Goal: Transaction & Acquisition: Purchase product/service

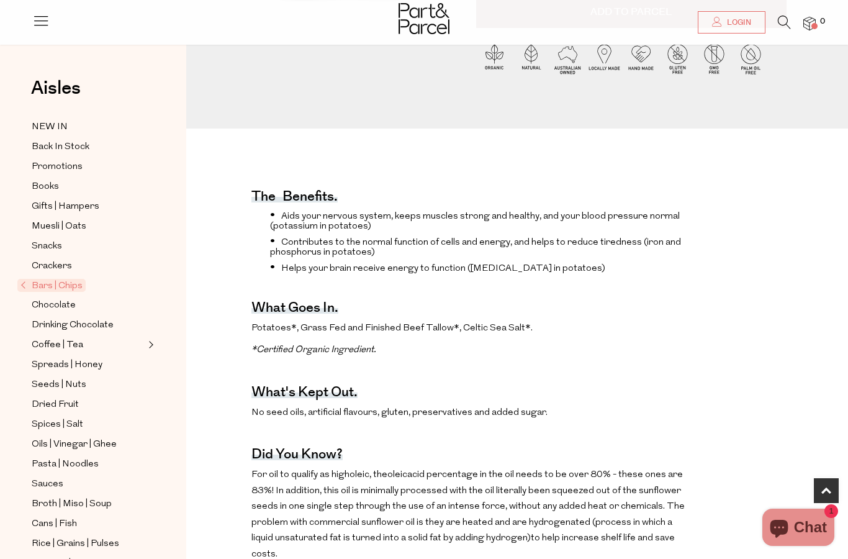
scroll to position [375, 0]
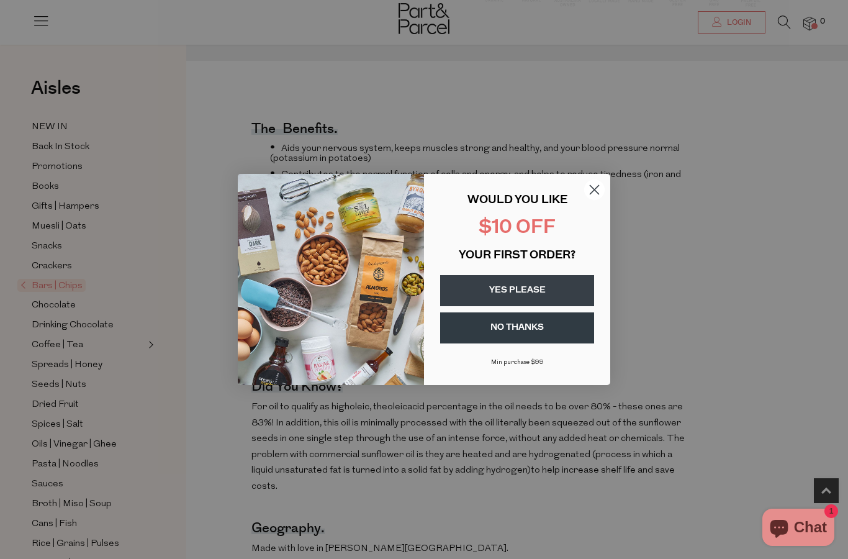
click at [590, 194] on icon "Close dialog" at bounding box center [594, 190] width 9 height 9
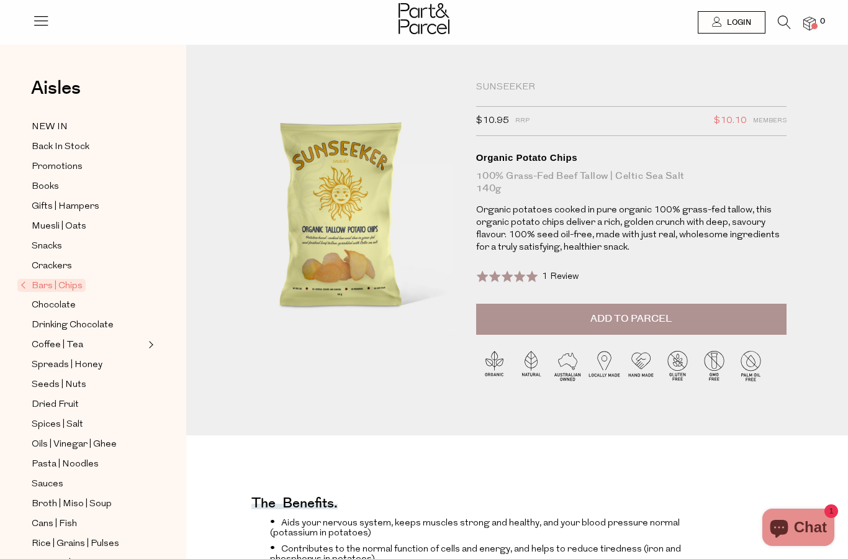
scroll to position [0, 0]
click at [695, 304] on button "Add to Parcel" at bounding box center [631, 319] width 310 height 31
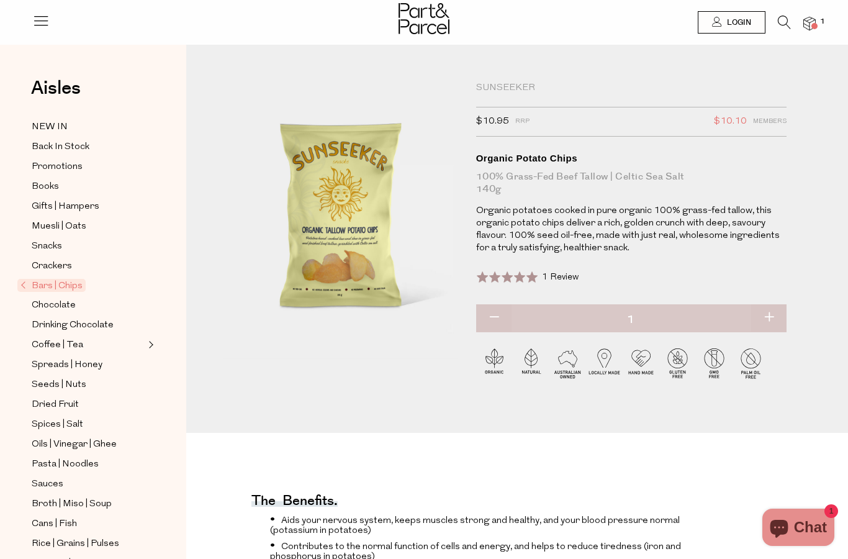
click at [789, 35] on div at bounding box center [424, 20] width 848 height 40
click at [798, 12] on div at bounding box center [424, 20] width 848 height 40
click at [791, 22] on icon at bounding box center [784, 23] width 13 height 14
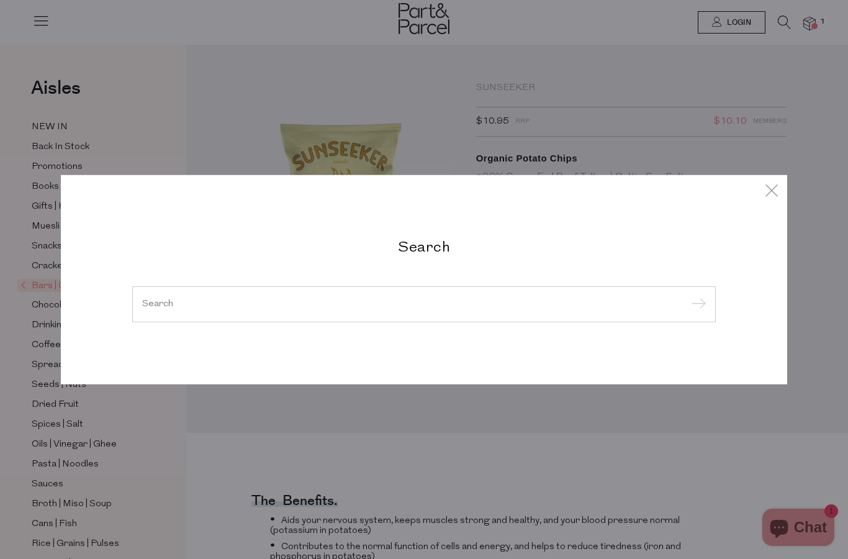
click at [545, 307] on input "search" at bounding box center [424, 303] width 564 height 9
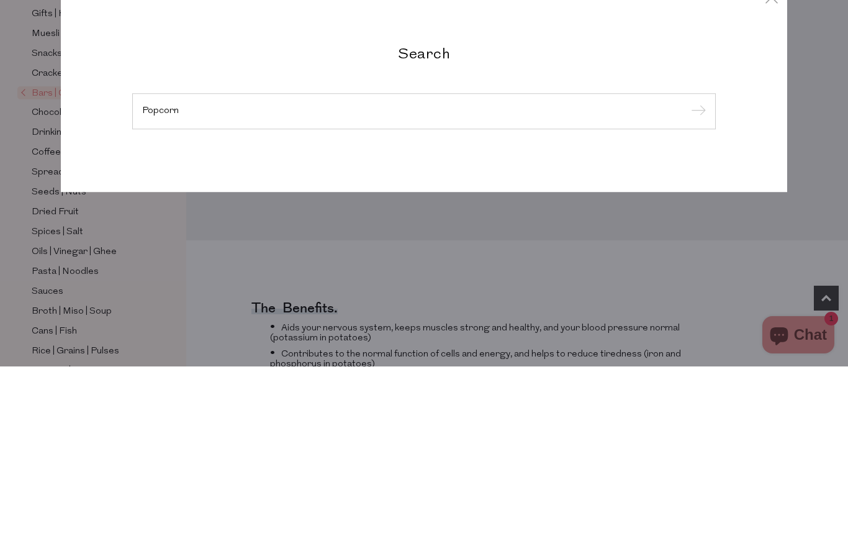
type input "Popcorn"
click at [696, 295] on input "submit" at bounding box center [696, 304] width 19 height 19
